Goal: Information Seeking & Learning: Learn about a topic

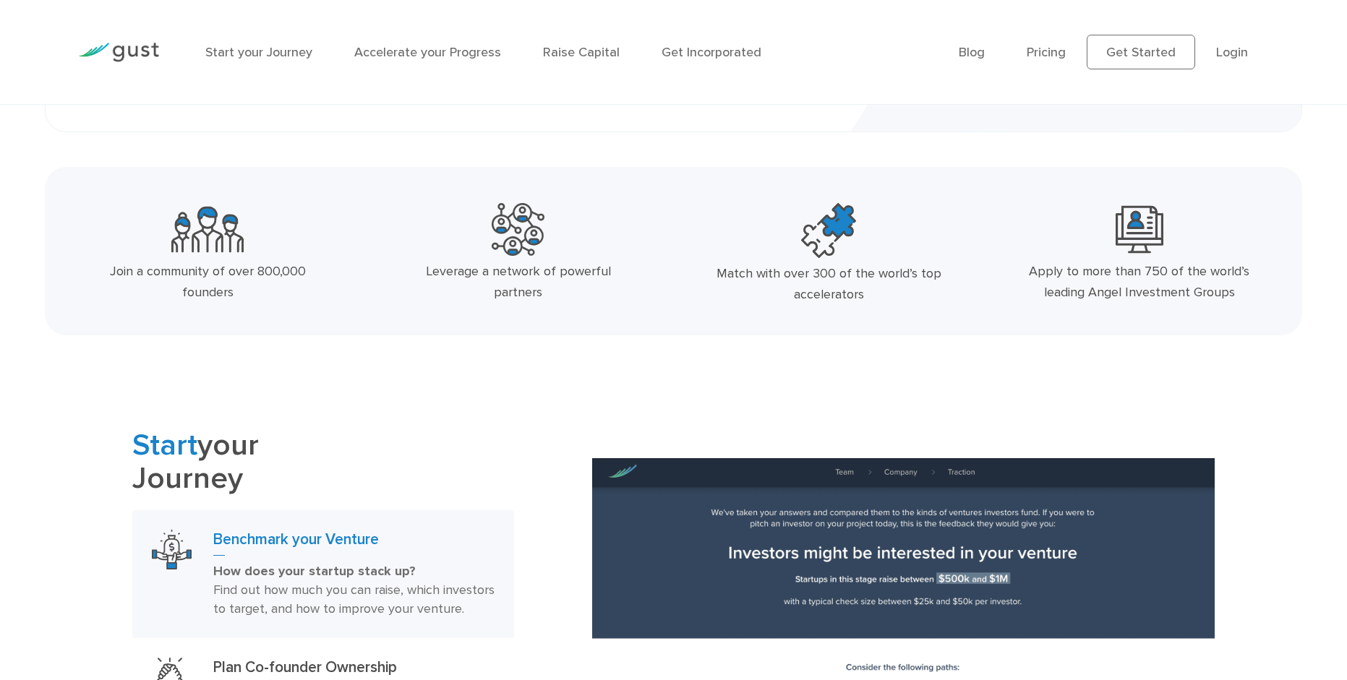
scroll to position [217, 0]
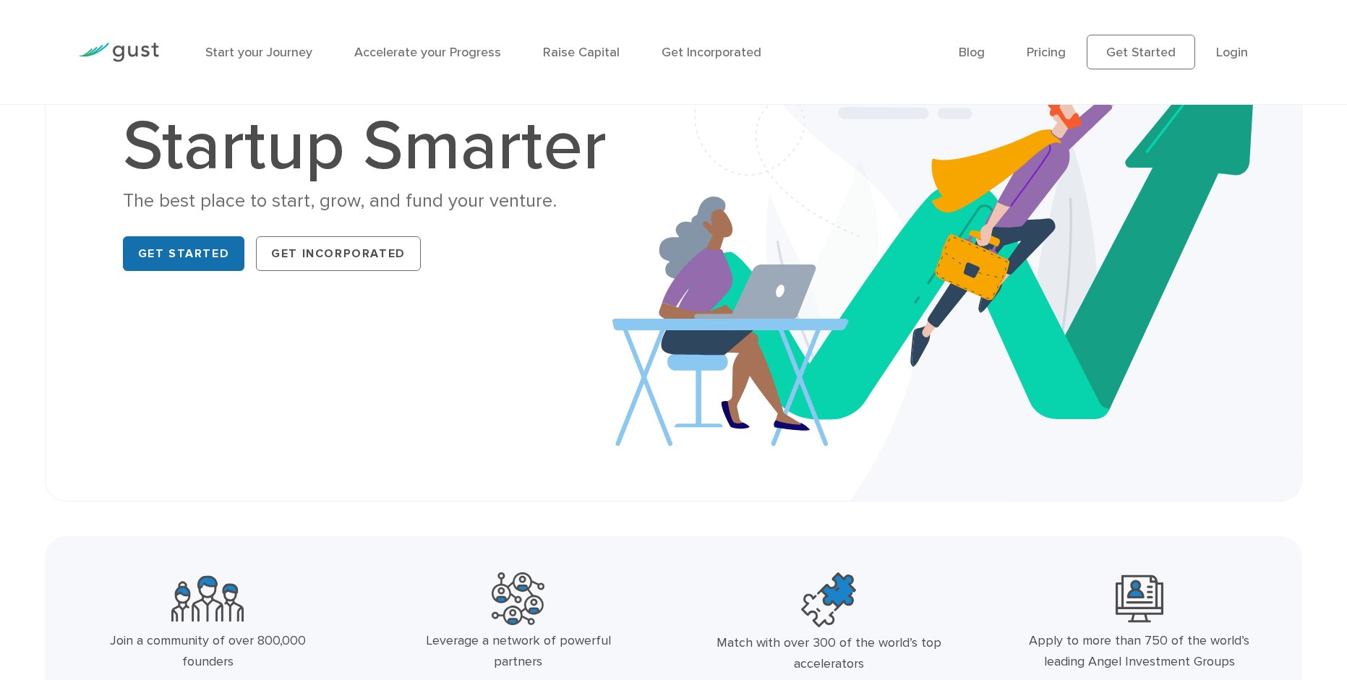
click at [173, 257] on link "Get Started" at bounding box center [184, 253] width 122 height 35
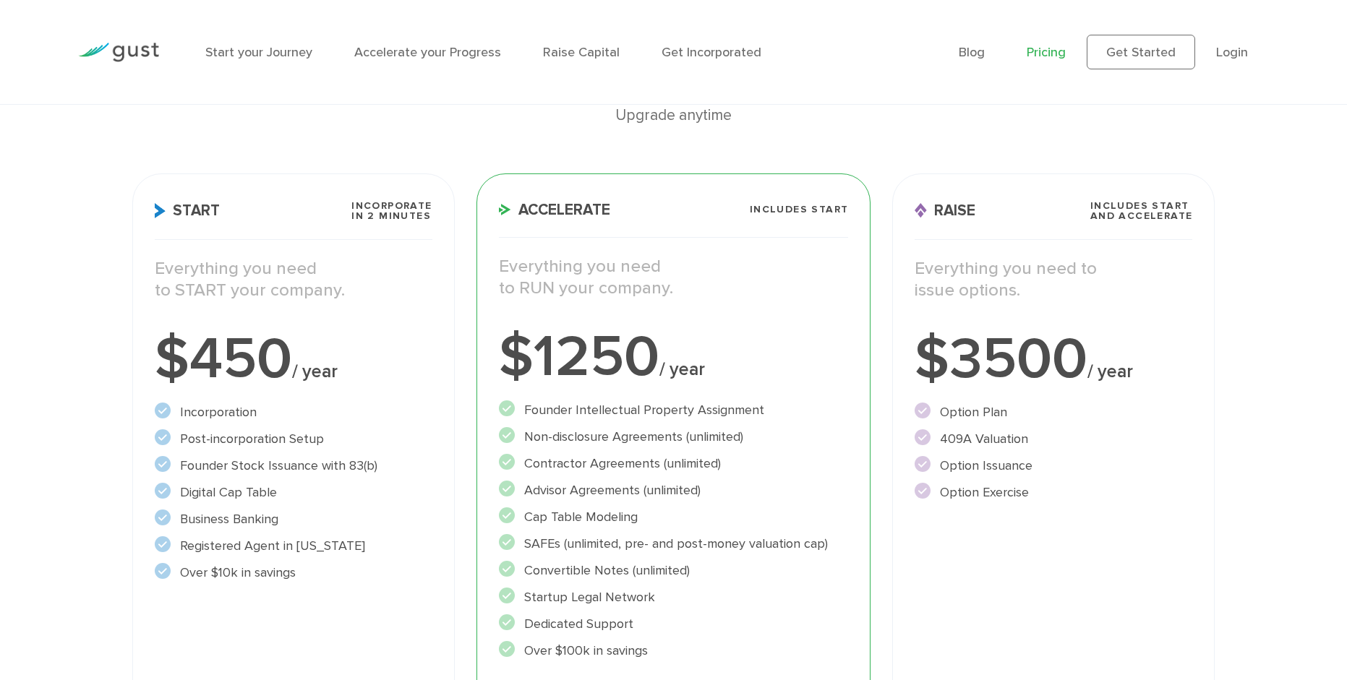
scroll to position [145, 0]
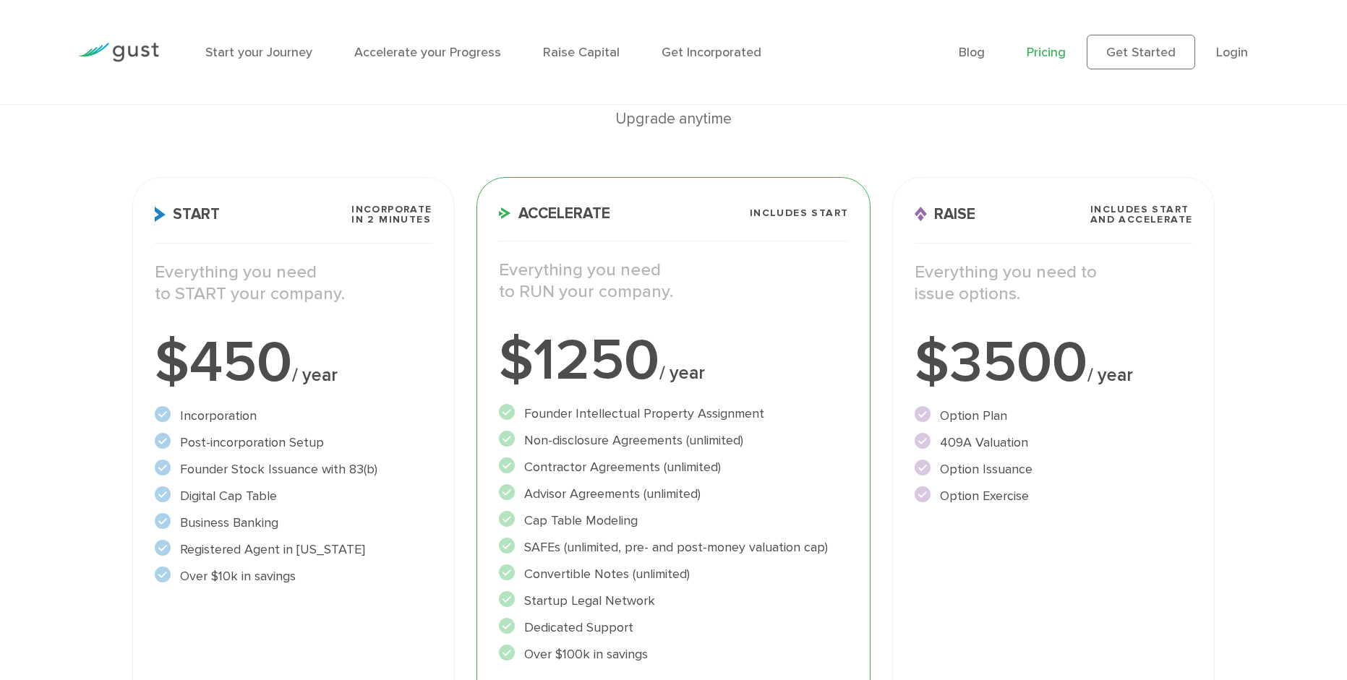
drag, startPoint x: 594, startPoint y: 229, endPoint x: 617, endPoint y: 249, distance: 30.2
click at [594, 230] on h3 "Accelerate Includes START" at bounding box center [674, 223] width 350 height 37
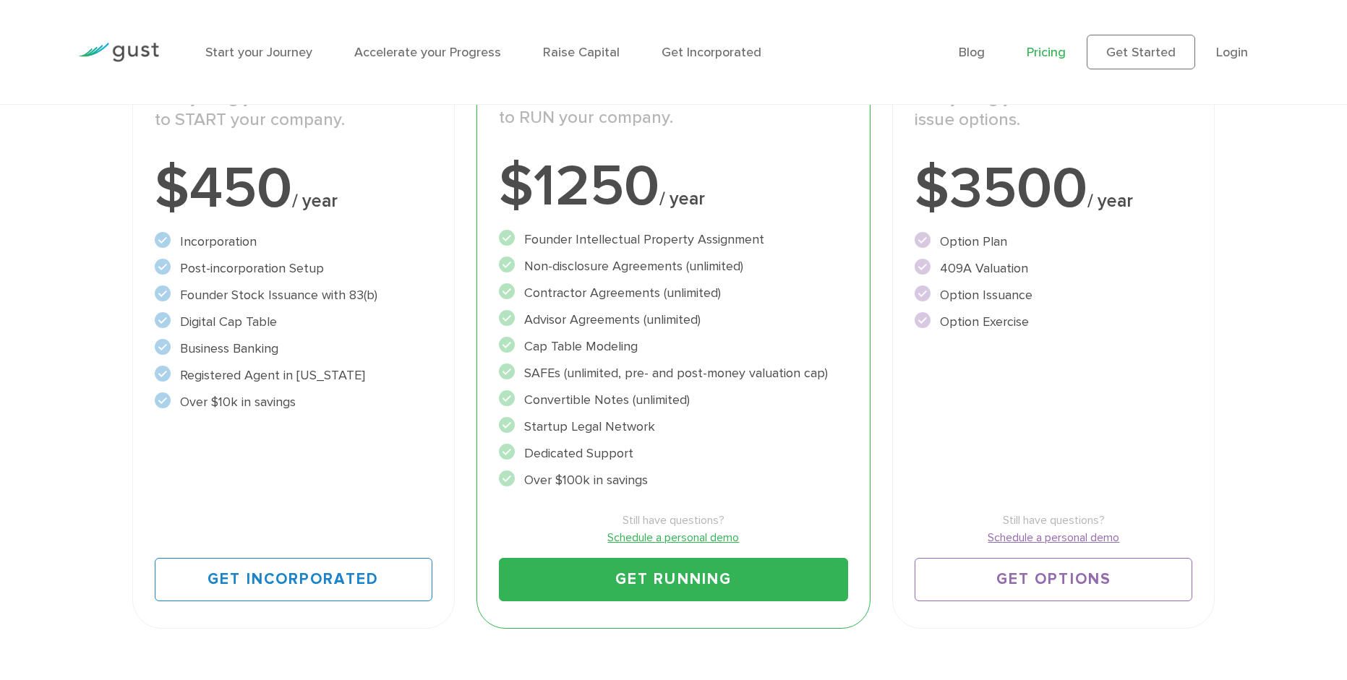
scroll to position [361, 0]
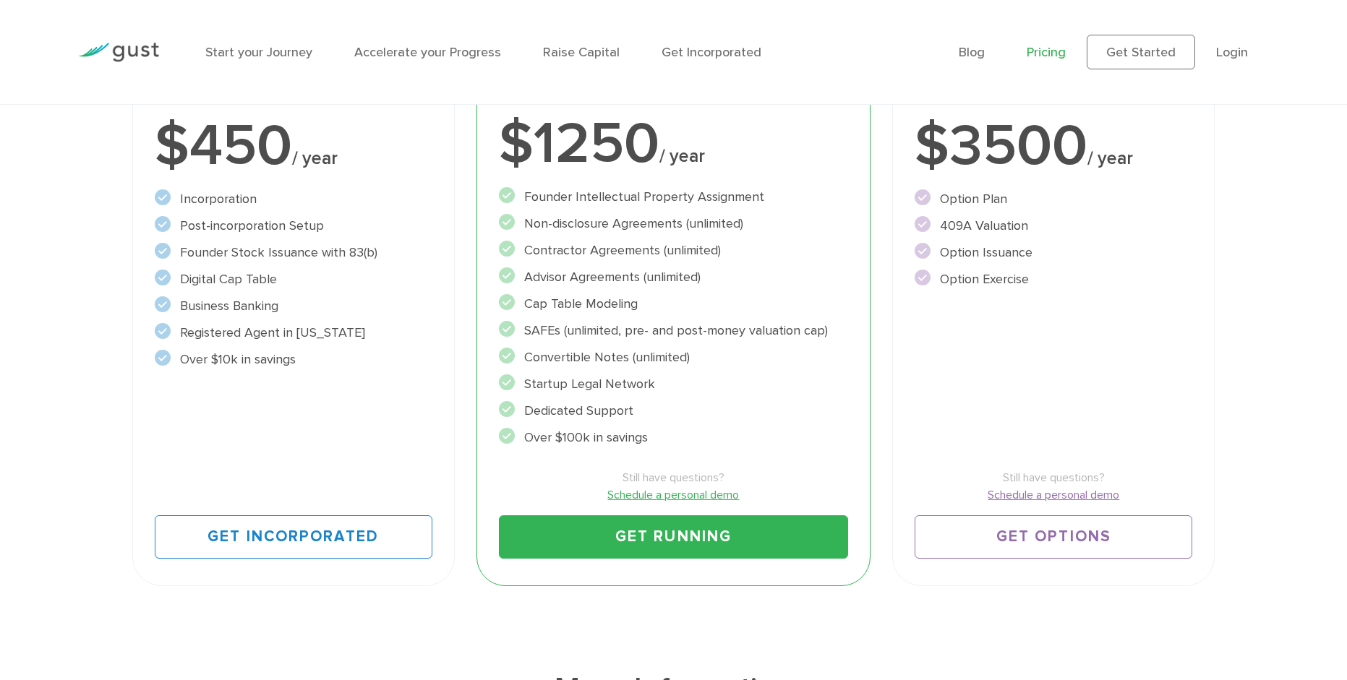
drag, startPoint x: 660, startPoint y: 434, endPoint x: 522, endPoint y: 437, distance: 138.1
click at [522, 437] on li "Over $100k in savings" at bounding box center [674, 438] width 350 height 20
drag, startPoint x: 512, startPoint y: 463, endPoint x: 509, endPoint y: 456, distance: 7.8
click at [510, 460] on div "Still have questions? Schedule a personal demo Get Running" at bounding box center [674, 502] width 350 height 111
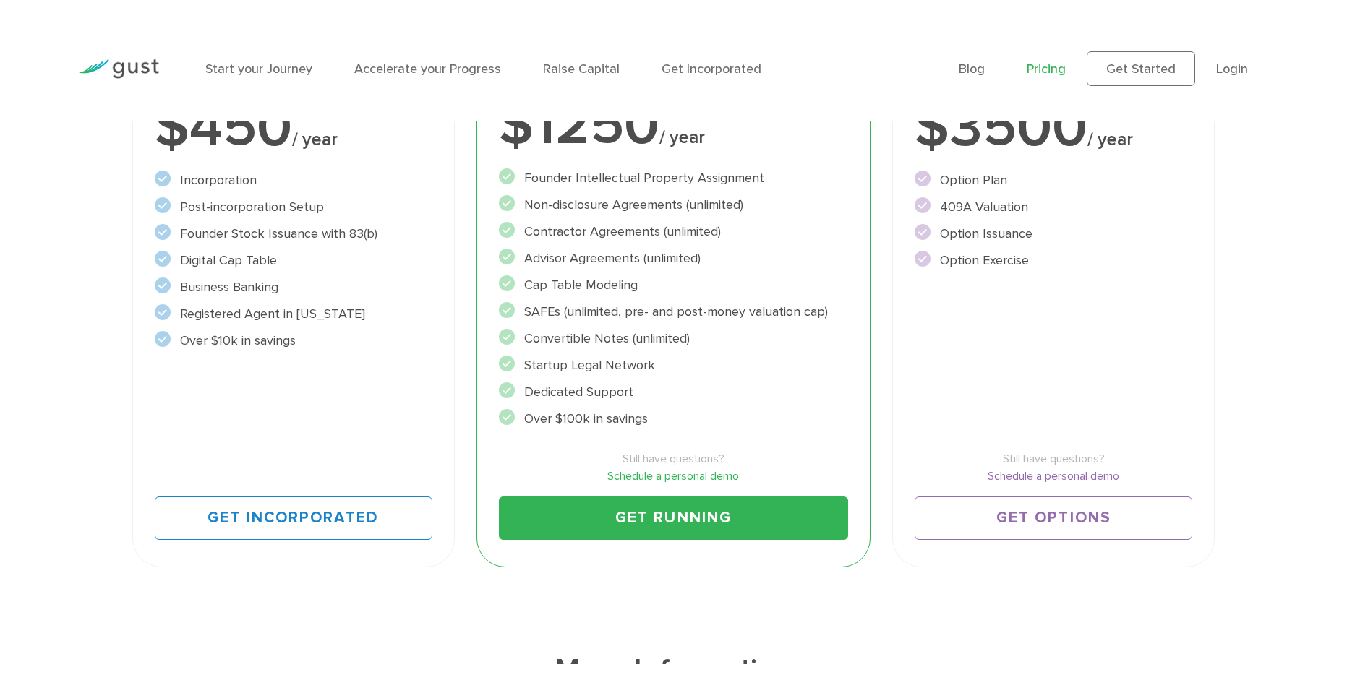
scroll to position [0, 0]
